Goal: Transaction & Acquisition: Purchase product/service

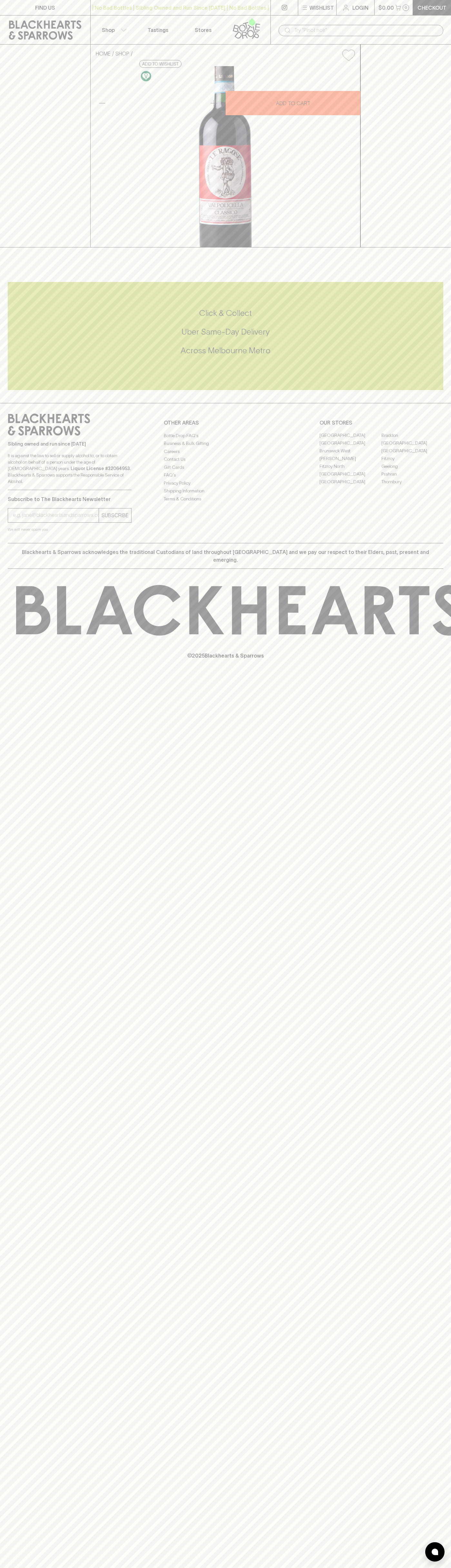
click at [445, 14] on link "Checkout" at bounding box center [431, 7] width 38 height 15
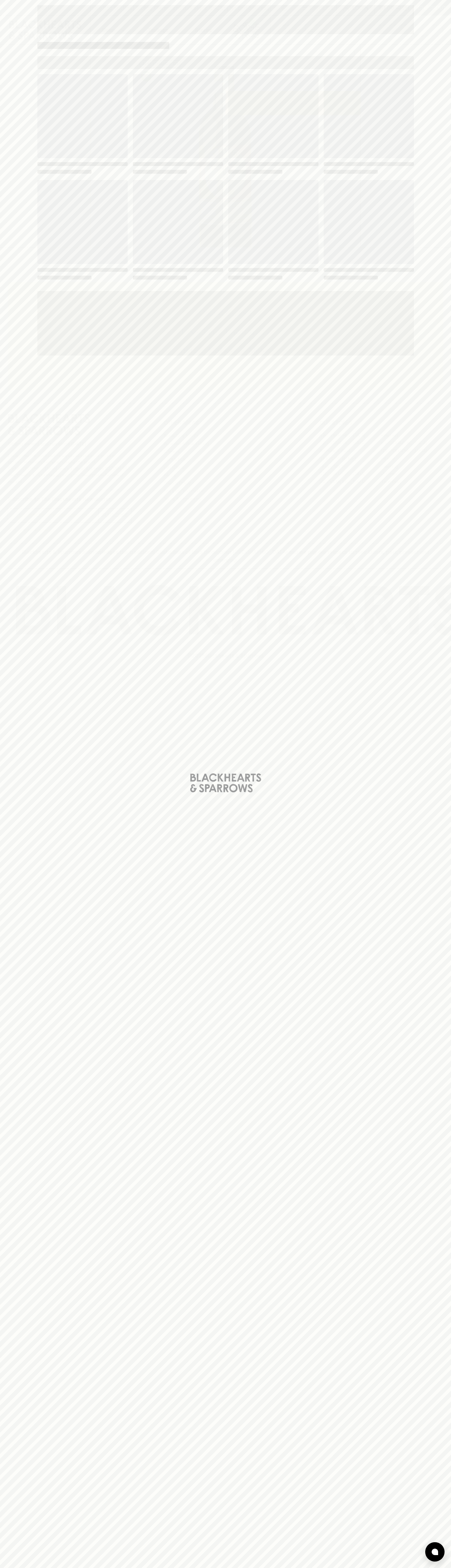
click at [437, 965] on div "Loading" at bounding box center [225, 784] width 451 height 1568
click at [406, 1568] on html "FIND US | No Bad Bottles | Sibling Owned and Run Since [DATE] | No Bad Bottles …" at bounding box center [225, 784] width 451 height 1568
click at [13, 1008] on div "Loading" at bounding box center [225, 784] width 451 height 1568
